Goal: Transaction & Acquisition: Book appointment/travel/reservation

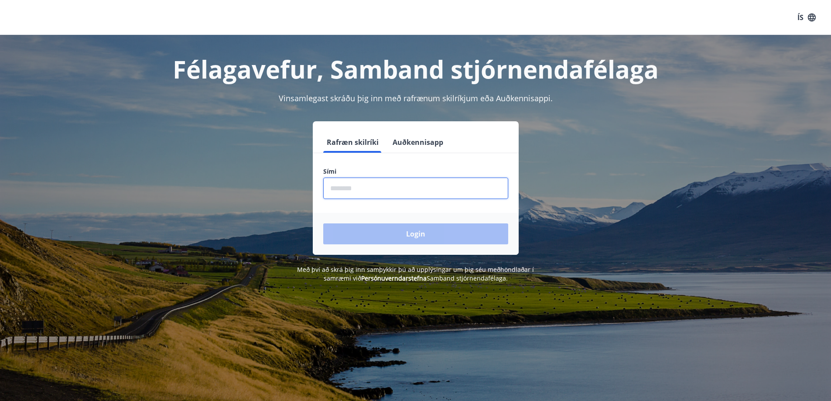
click at [349, 188] on input "phone" at bounding box center [415, 187] width 185 height 21
type input "********"
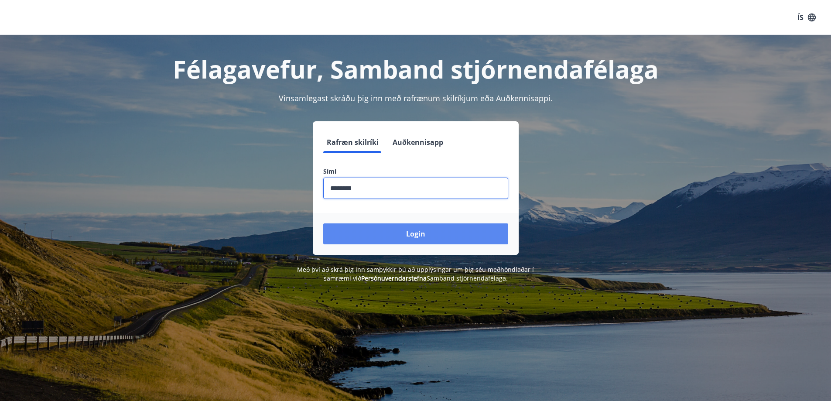
click at [400, 230] on button "Login" at bounding box center [415, 233] width 185 height 21
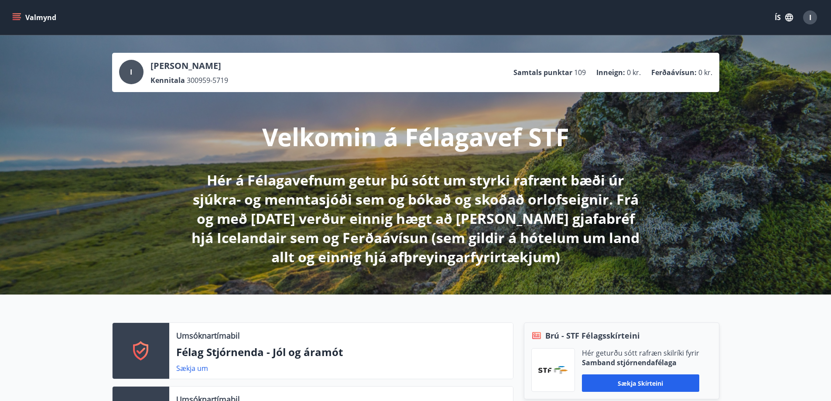
click at [18, 12] on button "Valmynd" at bounding box center [34, 18] width 49 height 16
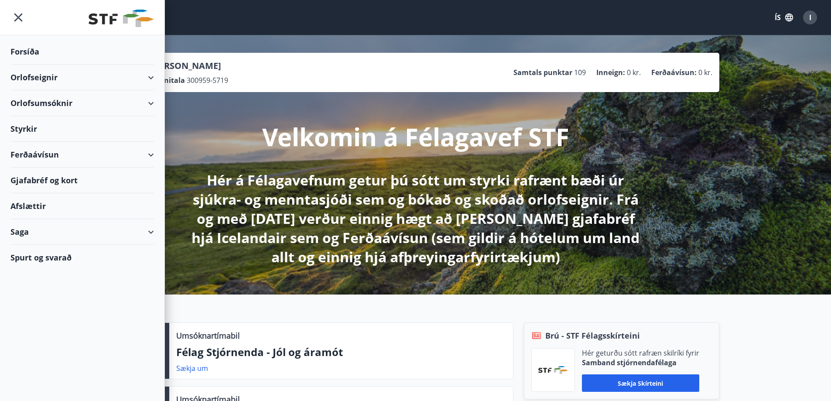
click at [25, 100] on div "Orlofsumsóknir" at bounding box center [81, 103] width 143 height 26
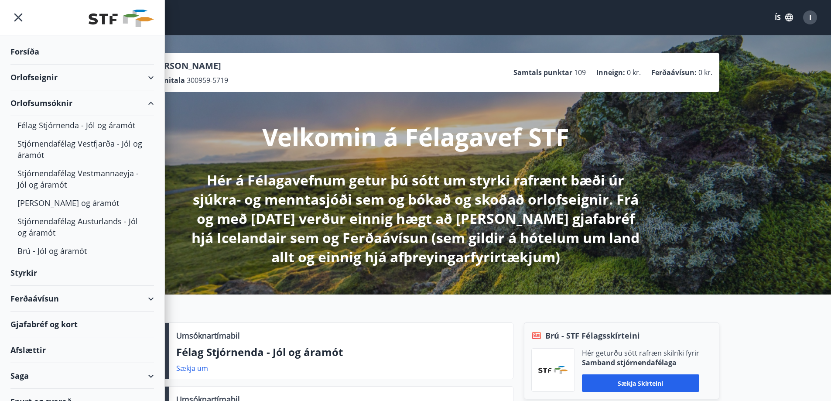
click at [73, 71] on div "Orlofseignir" at bounding box center [81, 78] width 143 height 26
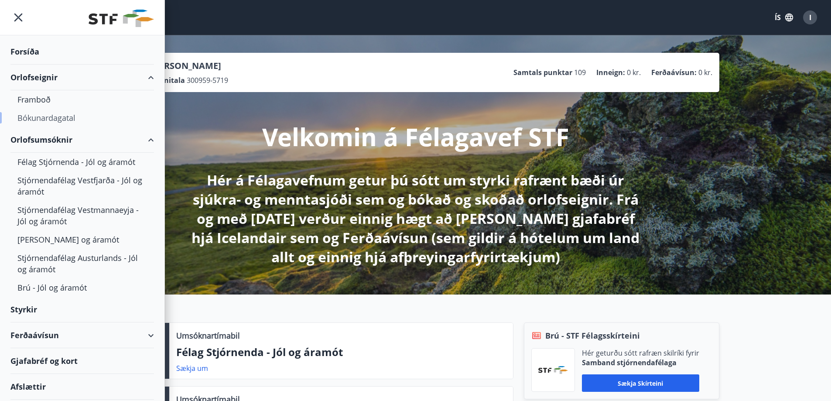
click at [54, 114] on div "Bókunardagatal" at bounding box center [81, 118] width 129 height 18
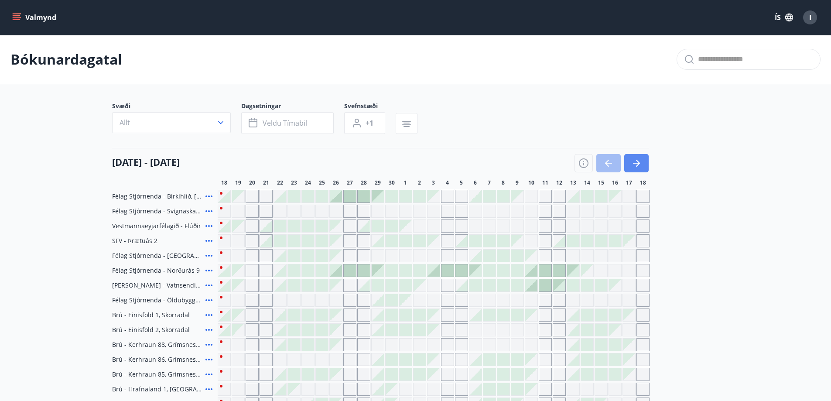
click at [633, 157] on button "button" at bounding box center [636, 163] width 24 height 18
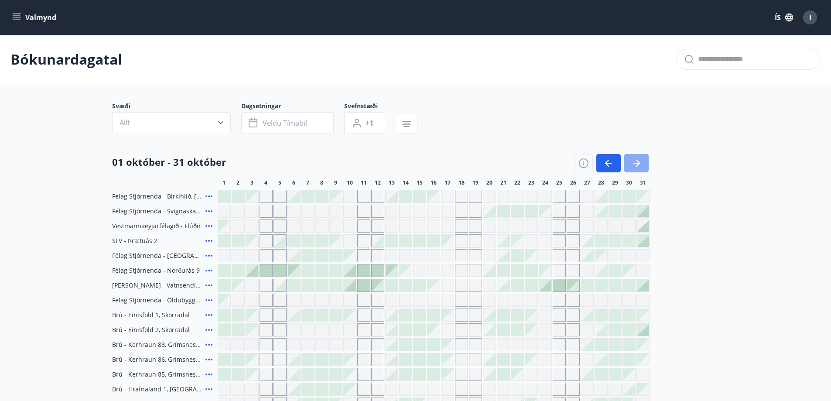
click at [638, 160] on icon "button" at bounding box center [636, 163] width 10 height 10
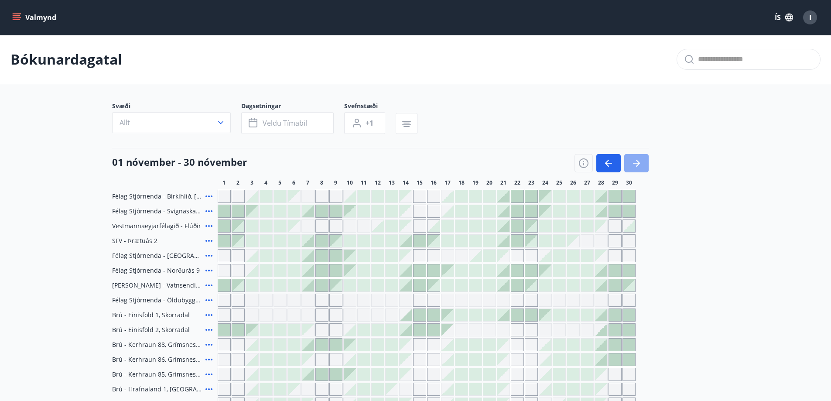
click at [640, 159] on icon "button" at bounding box center [636, 163] width 10 height 10
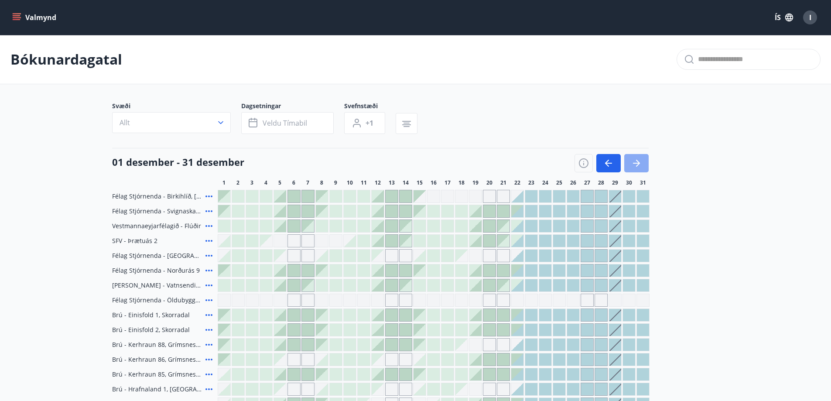
click at [633, 159] on icon "button" at bounding box center [636, 163] width 10 height 10
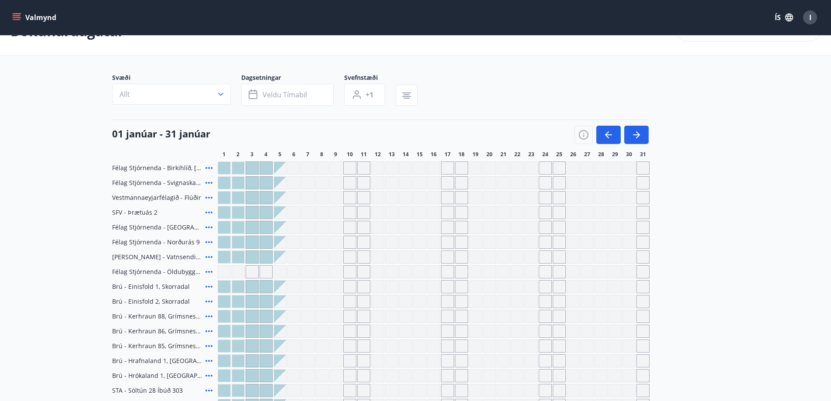
scroll to position [44, 0]
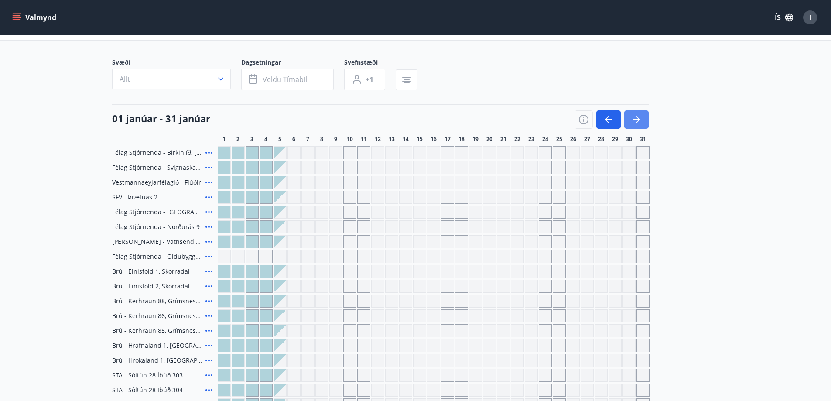
click at [632, 115] on icon "button" at bounding box center [636, 119] width 10 height 10
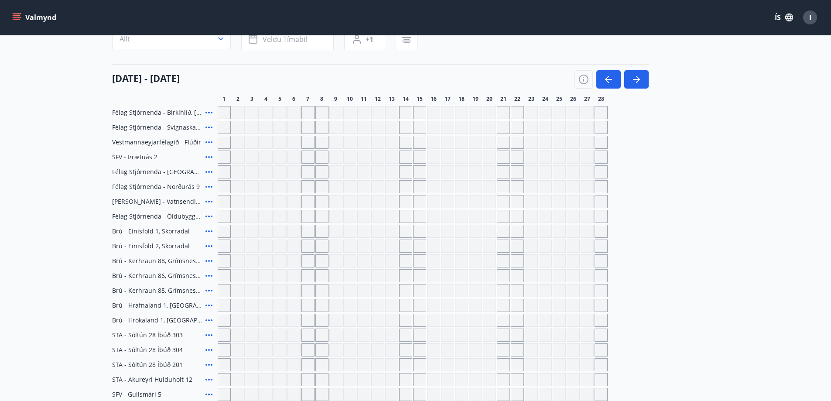
scroll to position [87, 0]
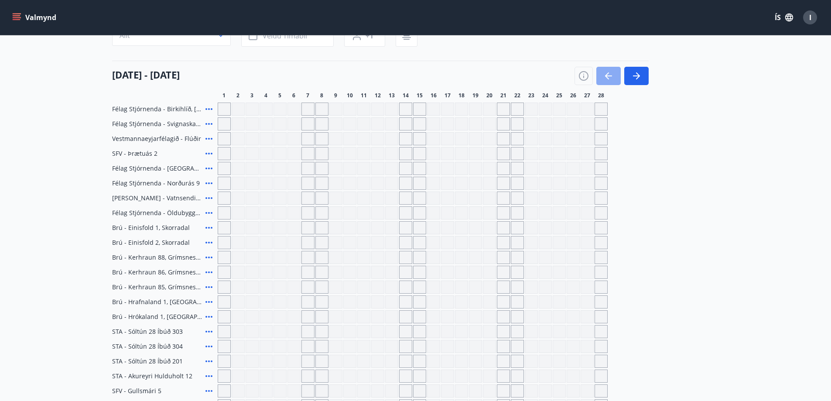
click at [608, 73] on icon "button" at bounding box center [607, 75] width 4 height 7
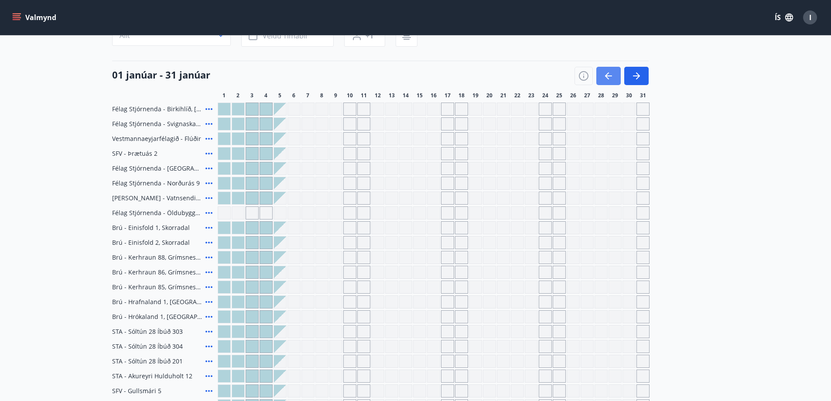
click at [608, 73] on icon "button" at bounding box center [607, 75] width 4 height 7
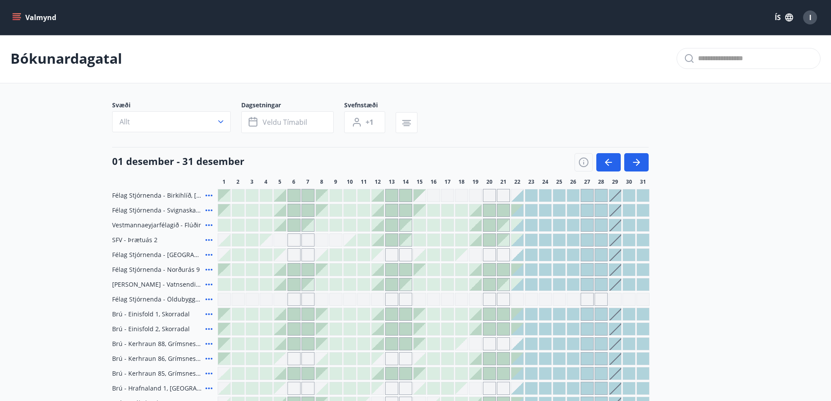
scroll to position [0, 0]
click at [609, 162] on icon "button" at bounding box center [608, 163] width 10 height 10
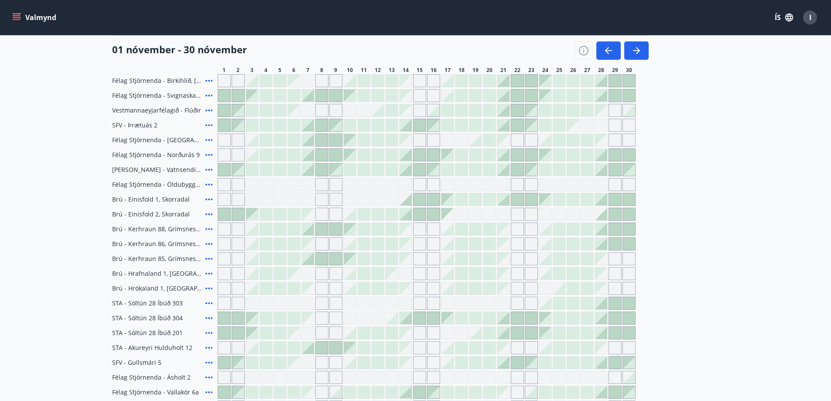
scroll to position [131, 0]
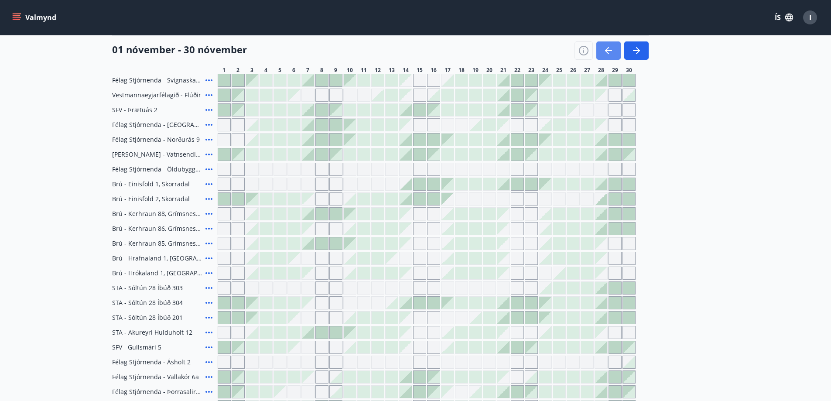
click at [605, 48] on icon "button" at bounding box center [608, 50] width 10 height 10
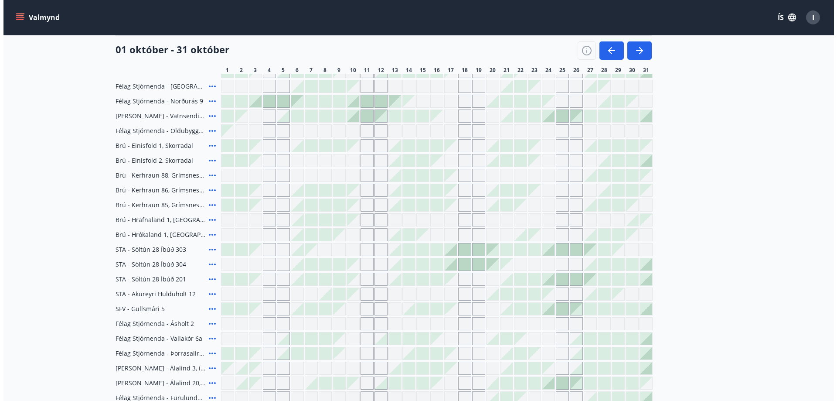
scroll to position [174, 0]
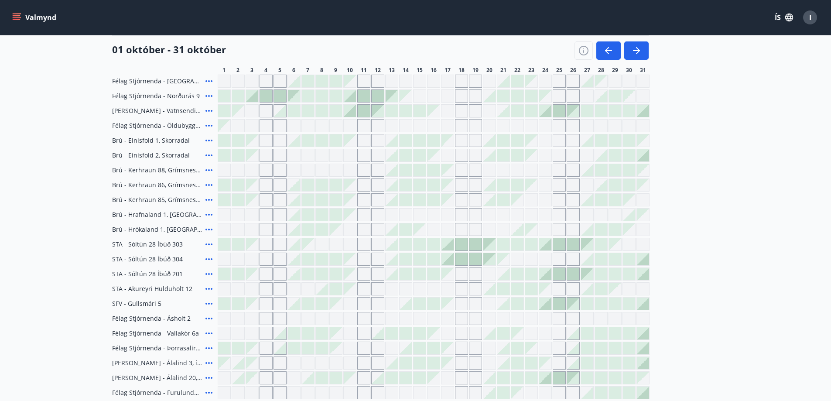
click at [809, 14] on span "I" at bounding box center [810, 18] width 2 height 10
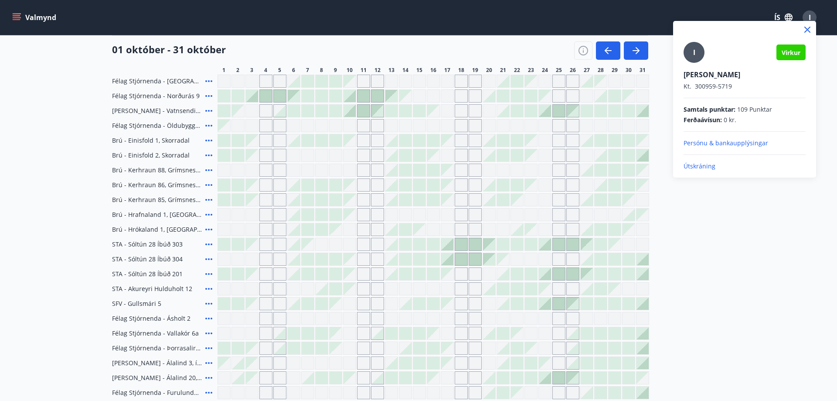
click at [689, 163] on p "Útskráning" at bounding box center [745, 166] width 122 height 9
